Goal: Transaction & Acquisition: Book appointment/travel/reservation

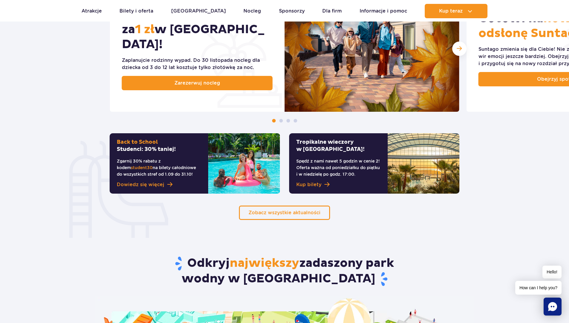
scroll to position [265, 0]
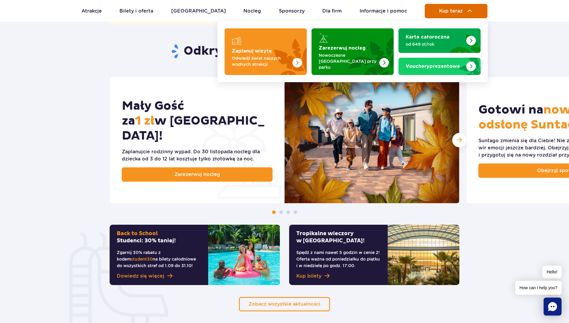
click at [460, 7] on button "Kup teraz" at bounding box center [456, 11] width 63 height 14
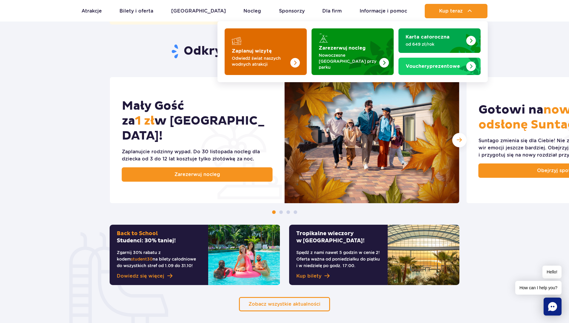
click at [293, 42] on img "Zaplanuj wizytę" at bounding box center [282, 51] width 47 height 47
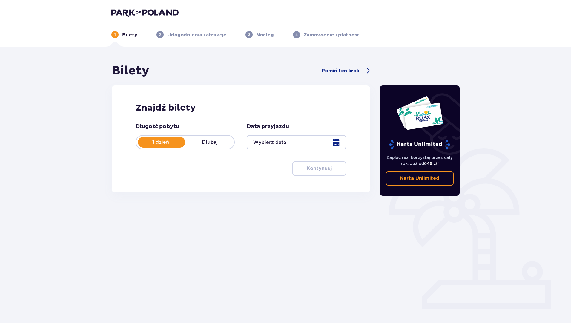
click at [207, 38] on p "Udogodnienia i atrakcje" at bounding box center [196, 35] width 59 height 7
click at [336, 68] on span "Pomiń ten krok" at bounding box center [341, 70] width 38 height 7
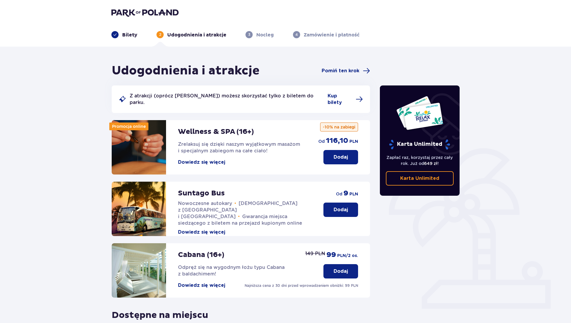
scroll to position [56, 0]
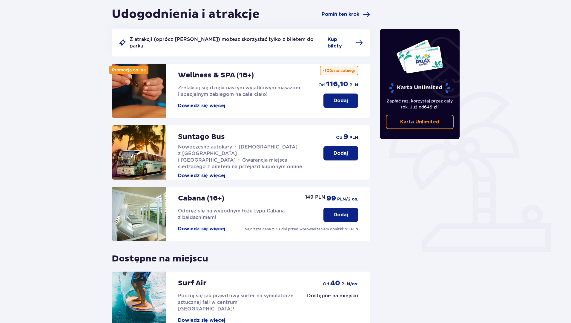
click at [340, 146] on button "Dodaj" at bounding box center [340, 153] width 35 height 14
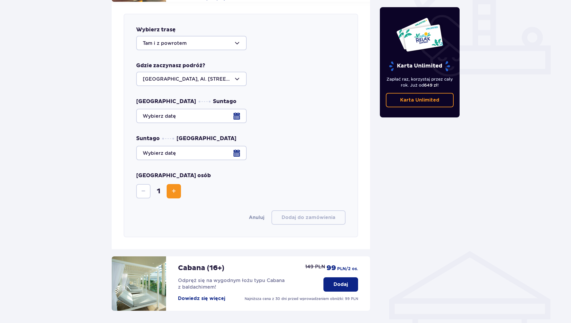
scroll to position [235, 0]
click at [203, 35] on div at bounding box center [191, 42] width 110 height 14
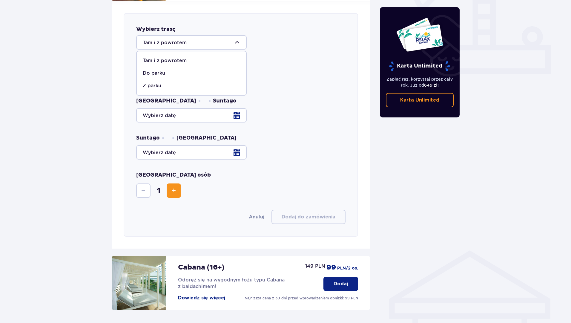
click at [167, 82] on div "Z parku" at bounding box center [191, 85] width 97 height 7
type input "Z parku"
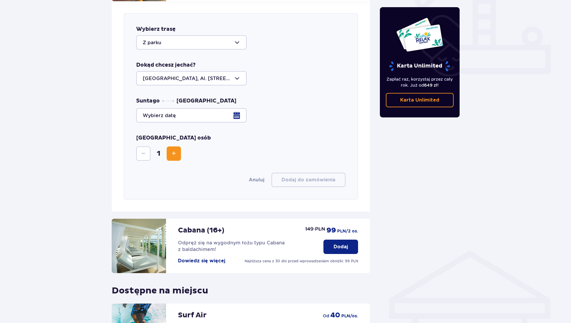
click at [181, 111] on div at bounding box center [240, 115] width 209 height 14
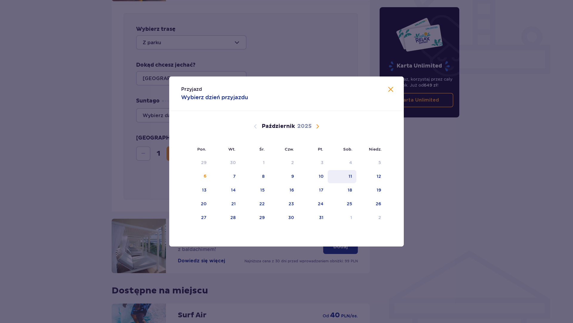
click at [345, 176] on div "11" at bounding box center [342, 176] width 29 height 13
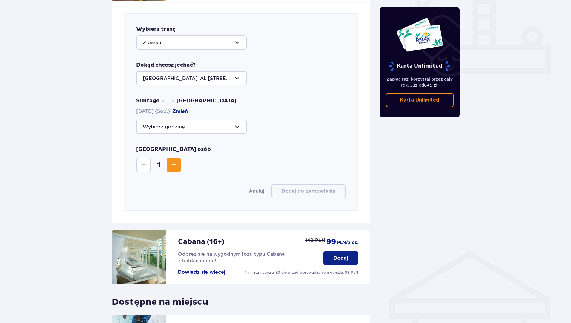
click at [232, 123] on div at bounding box center [191, 126] width 110 height 14
click at [264, 168] on div "Wybierz trasę Z parku Dokąd chcesz jechać? Warszawa, Al. Jerozolimskie 56 Sunta…" at bounding box center [241, 112] width 234 height 198
click at [239, 120] on div at bounding box center [191, 126] width 110 height 14
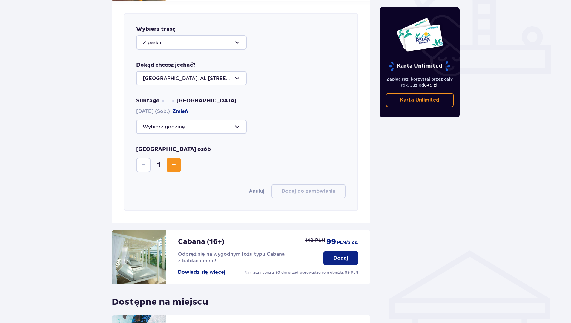
click at [239, 120] on div at bounding box center [191, 126] width 110 height 14
click at [283, 120] on div "11:15 Zostały 44 miejsca 14:00 Zostały 42 miejsca 17:15 Zostało 26 miejsc 18:30…" at bounding box center [240, 126] width 209 height 14
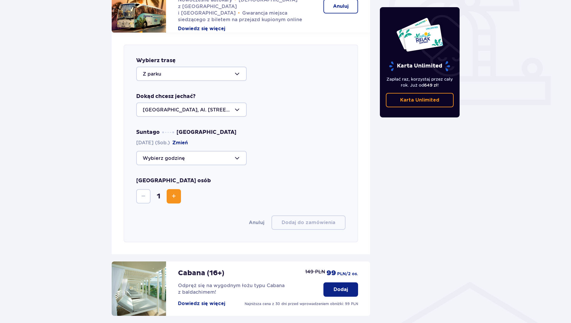
scroll to position [202, 0]
